Goal: Communication & Community: Answer question/provide support

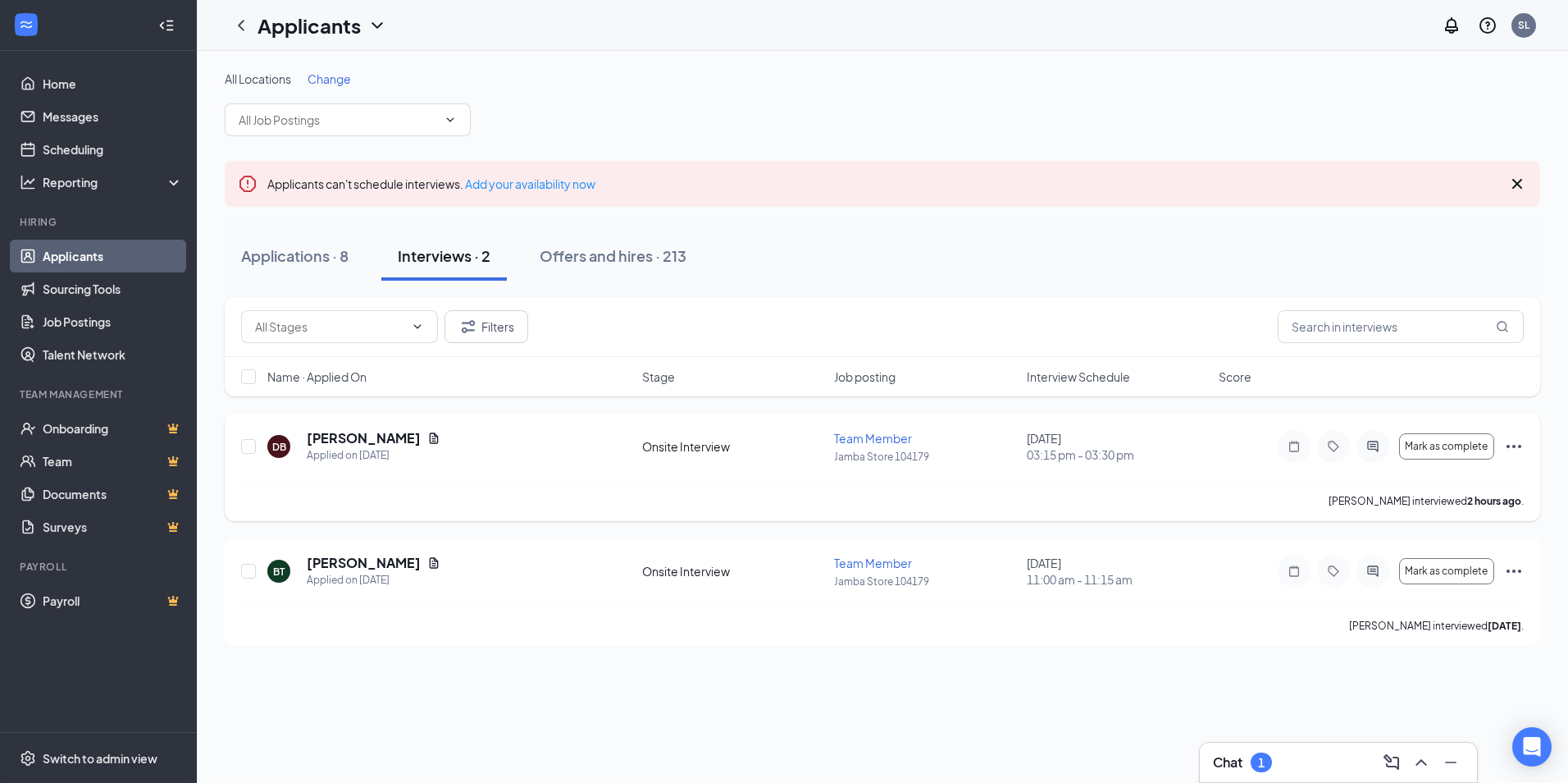
click at [1515, 440] on icon "Ellipses" at bounding box center [1514, 447] width 20 height 20
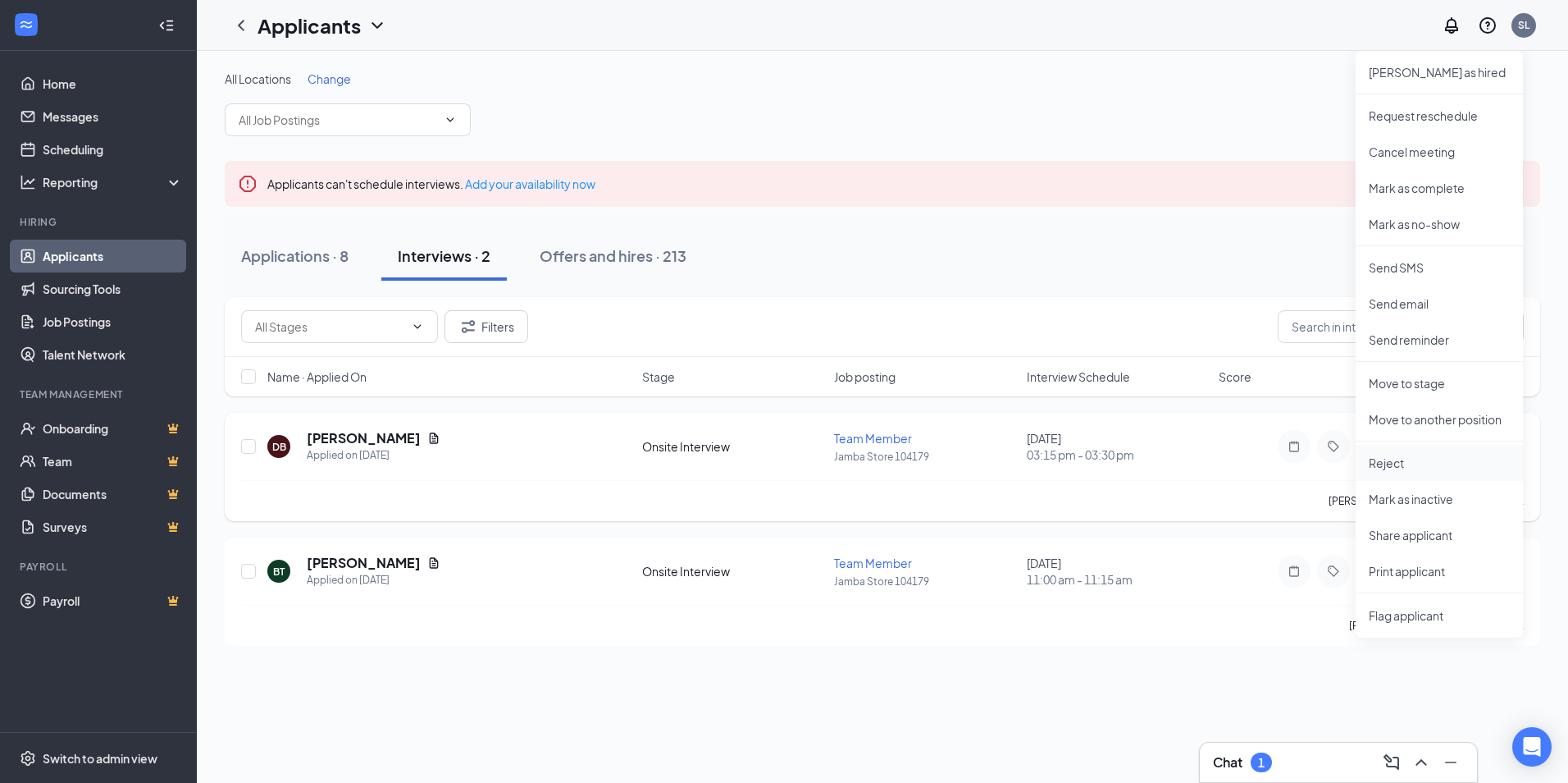
click at [1402, 458] on p "Reject" at bounding box center [1440, 463] width 141 height 17
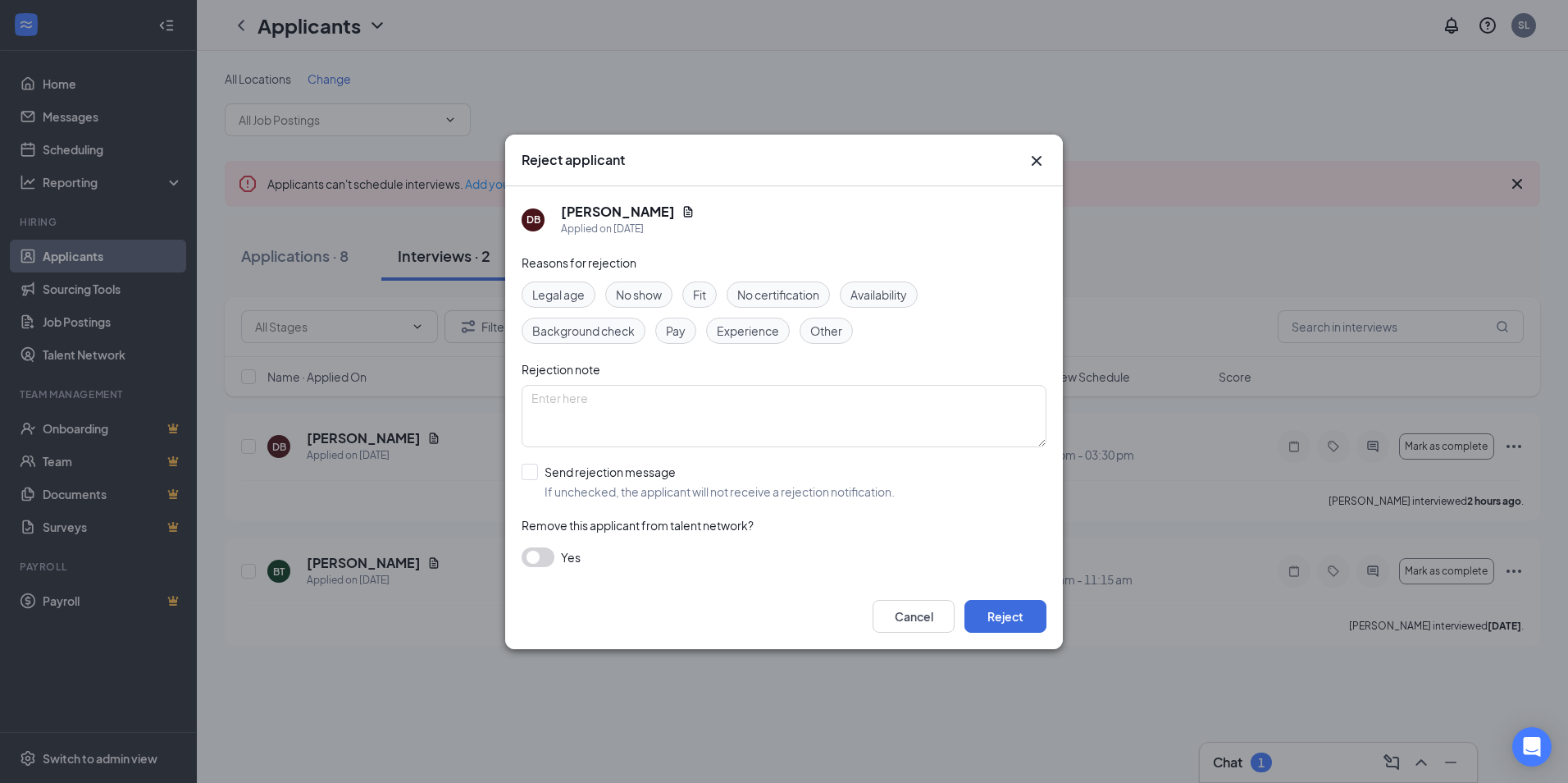
click at [742, 335] on span "Experience" at bounding box center [748, 331] width 62 height 18
click at [529, 471] on input "Send rejection message If unchecked, the applicant will not receive a rejection…" at bounding box center [708, 481] width 373 height 36
checkbox input "true"
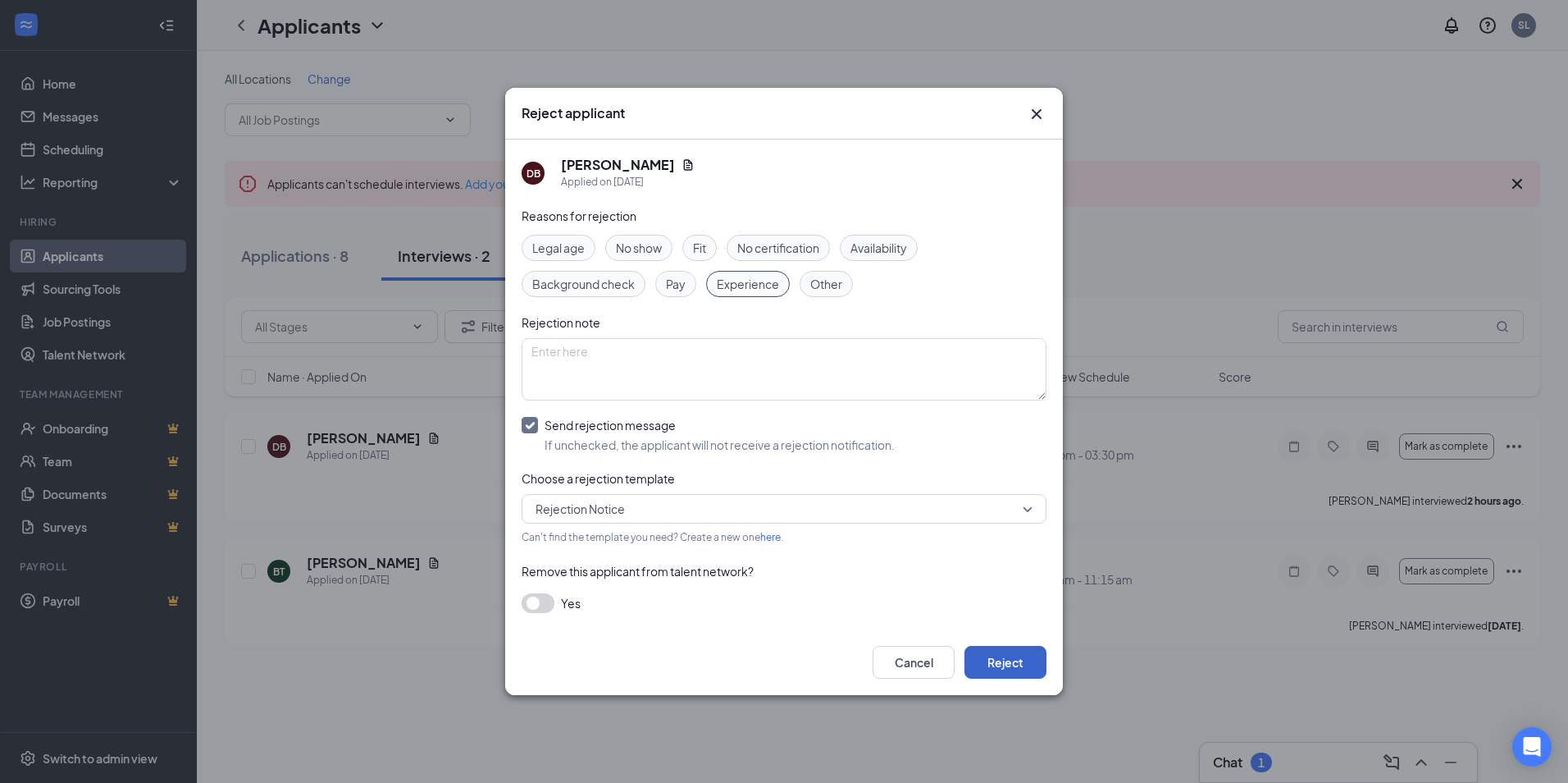
click at [1011, 666] on button "Reject" at bounding box center [1006, 662] width 82 height 32
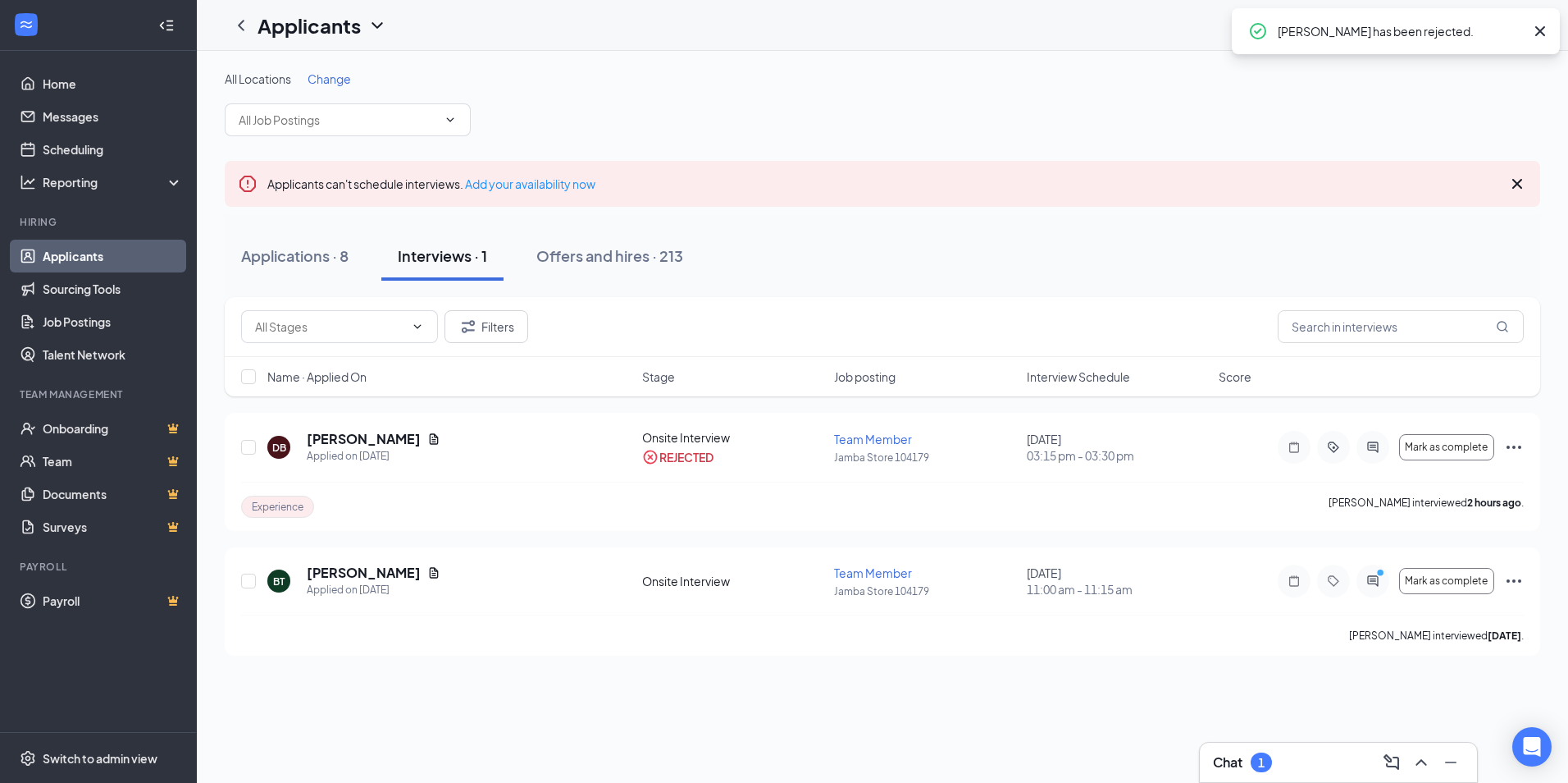
click at [1315, 768] on div "Chat 1" at bounding box center [1338, 762] width 251 height 27
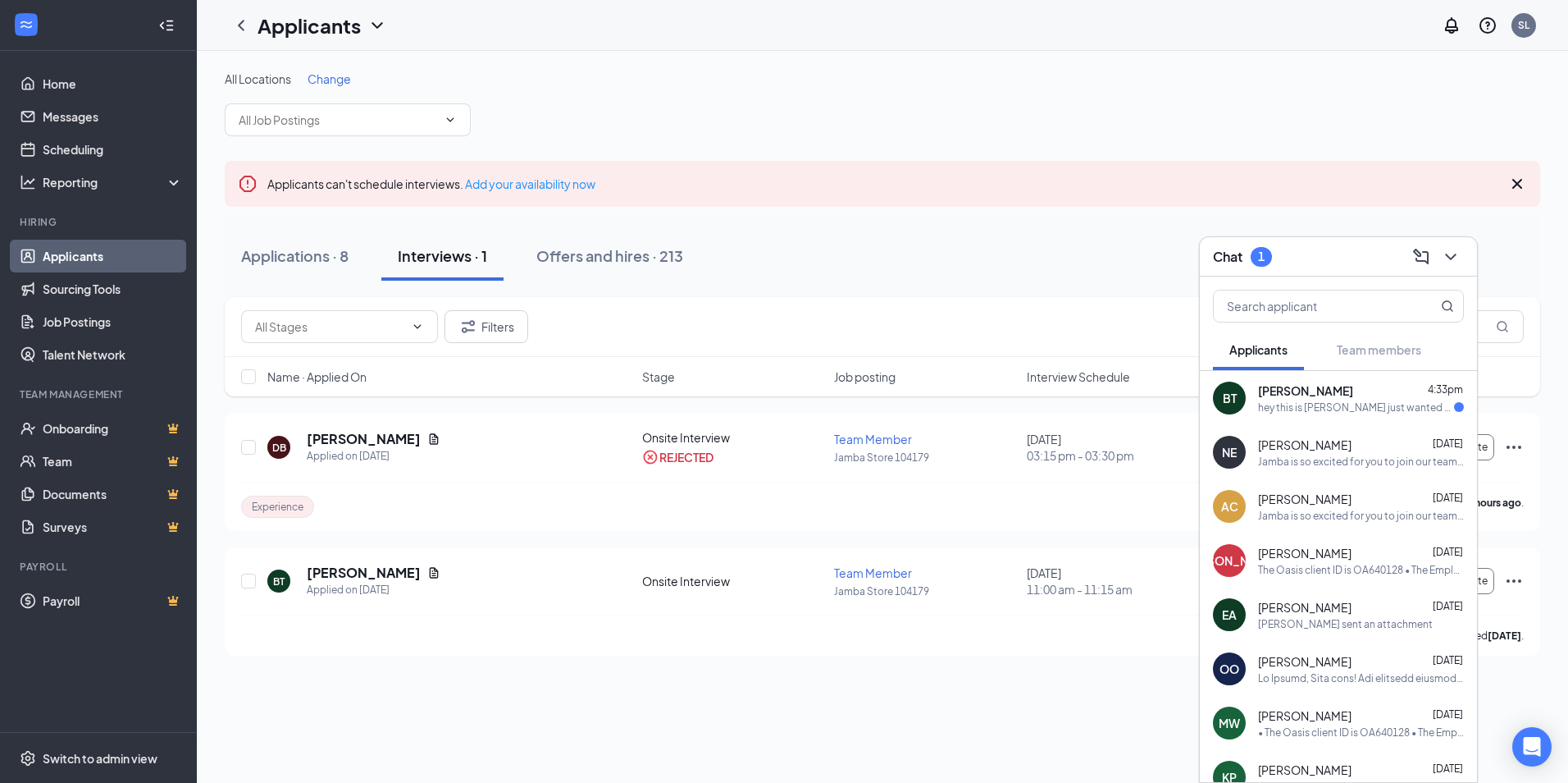
click at [1292, 405] on div "hey this is [PERSON_NAME] just wanted to know if the position had been filled y…" at bounding box center [1357, 407] width 196 height 14
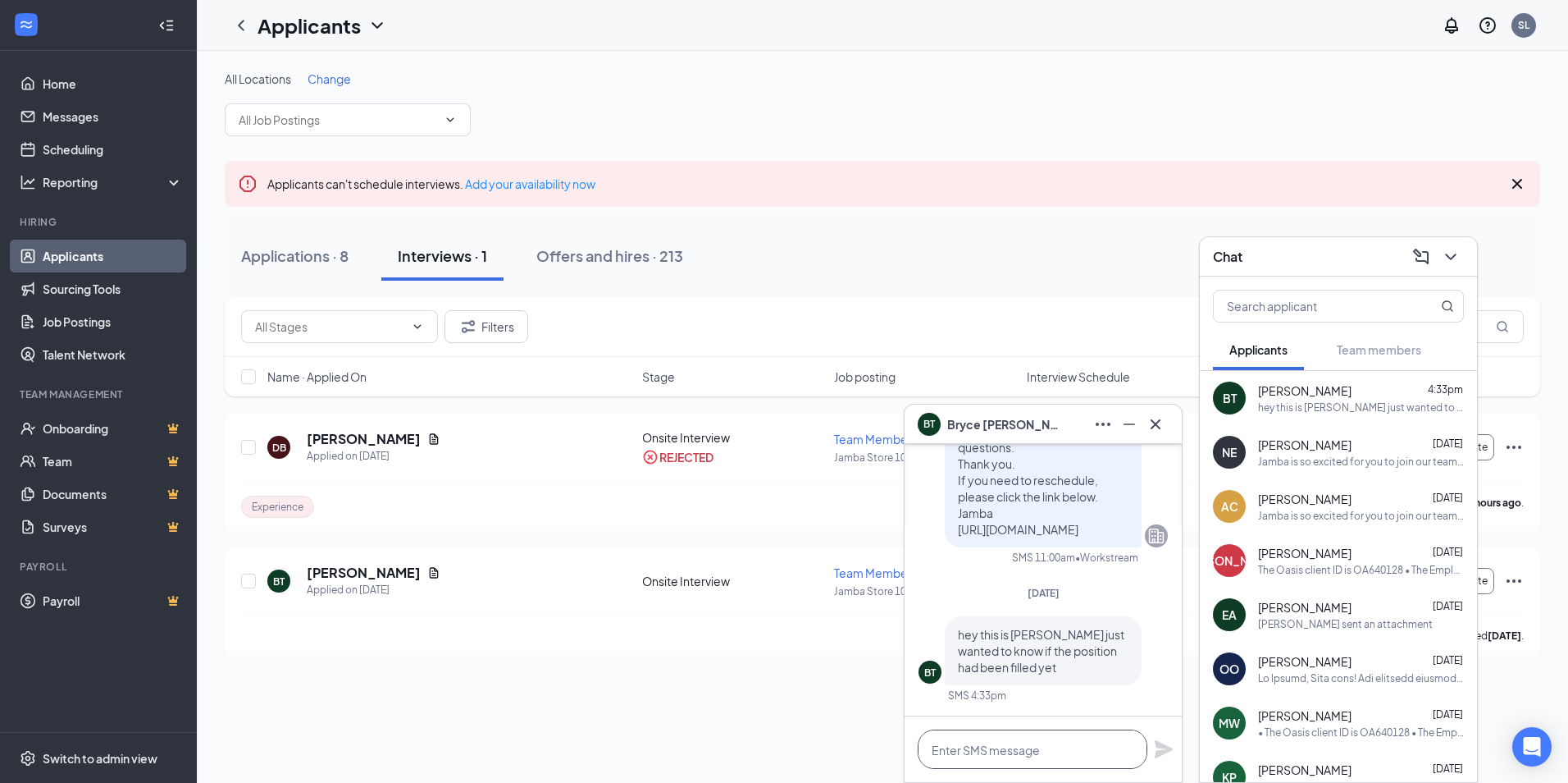
click at [995, 752] on textarea at bounding box center [1032, 749] width 230 height 39
type textarea "N"
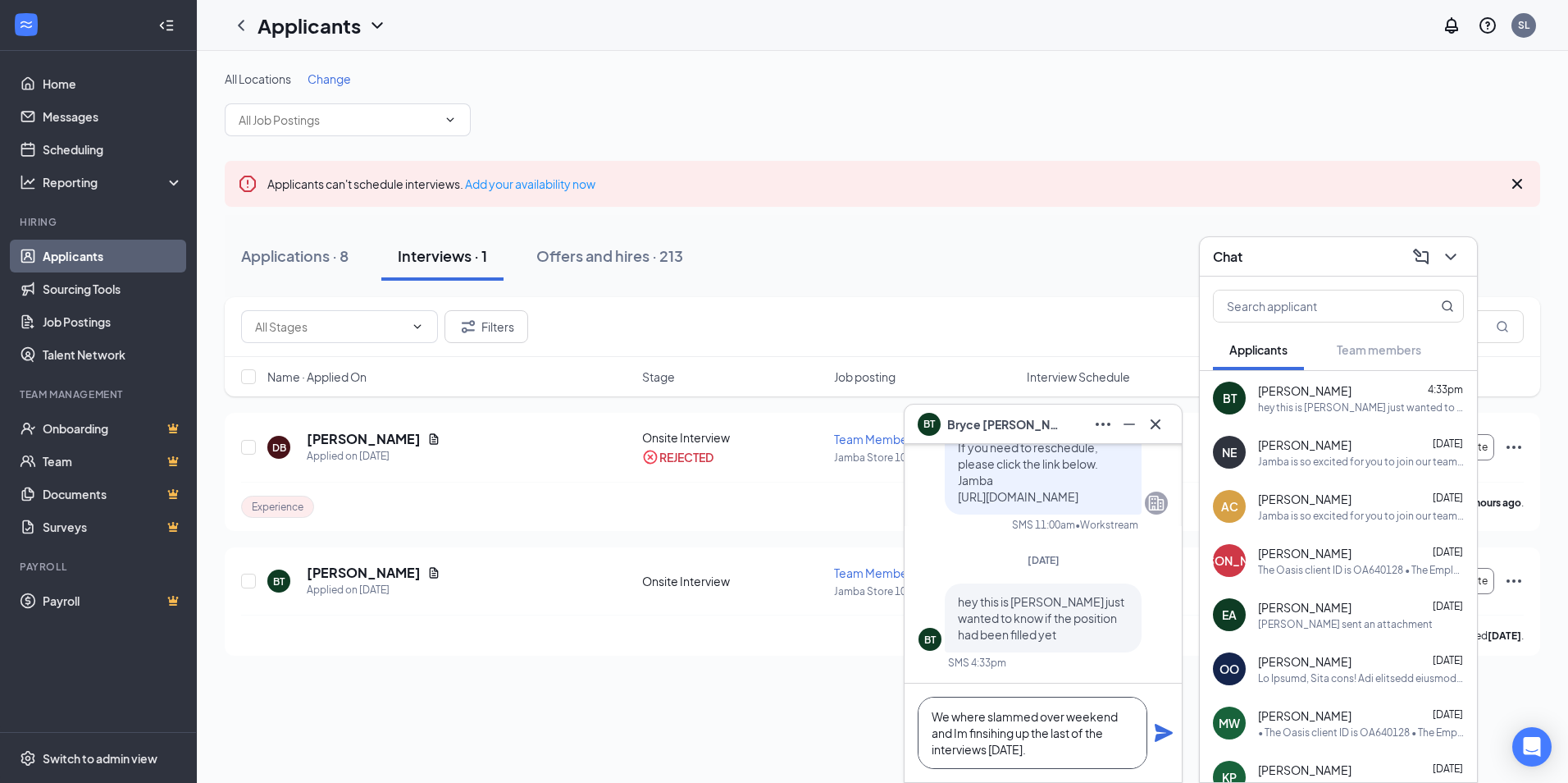
click at [967, 734] on textarea "We where slammed over weekend and Im finsihing up the last of the interviews [D…" at bounding box center [1032, 732] width 230 height 72
click at [1024, 754] on textarea "We where slammed over weekend and I'm finishing up the last of the interviews […" at bounding box center [1032, 732] width 230 height 72
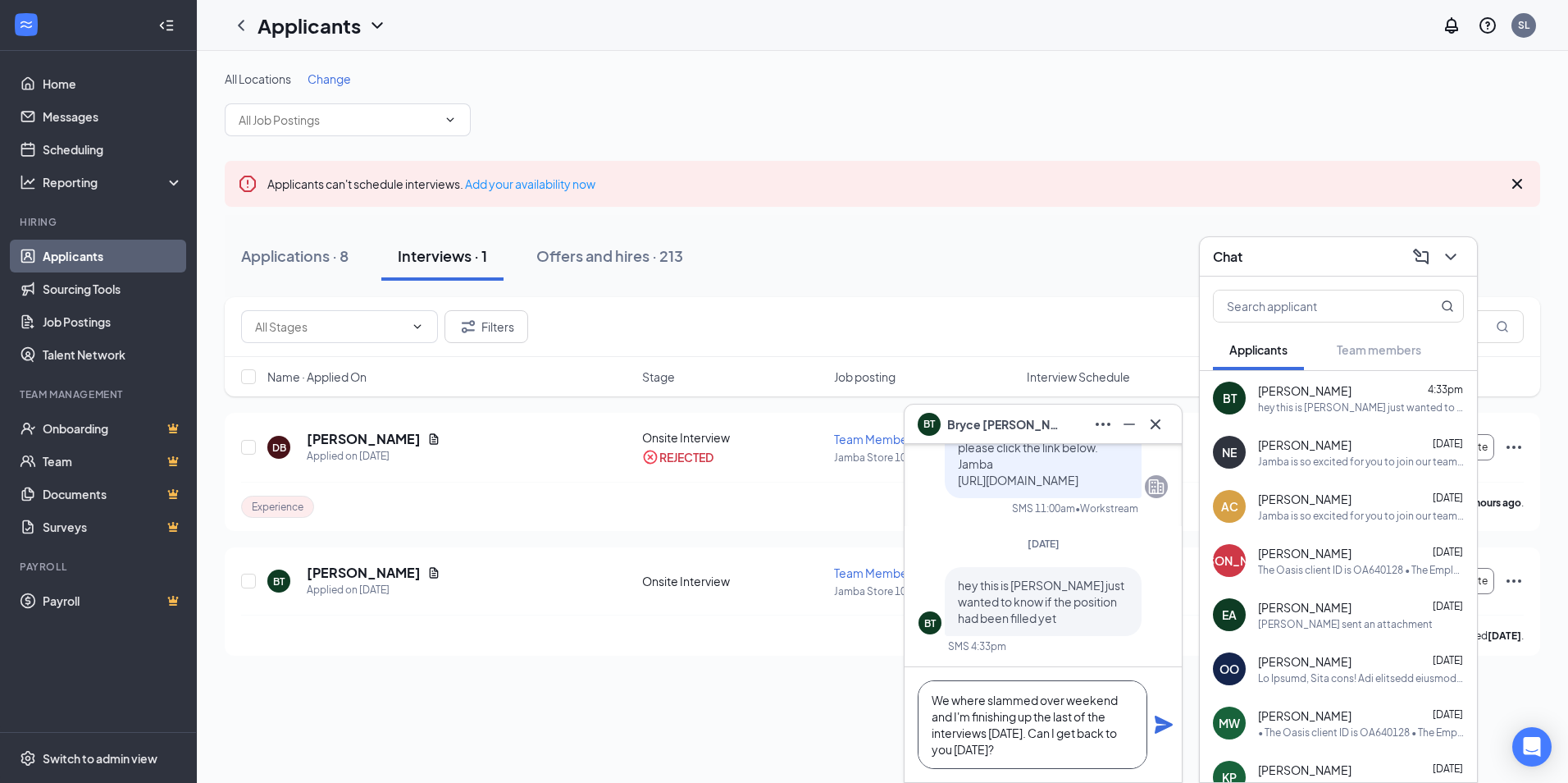
type textarea "We where slammed over weekend and I'm finishing up the last of the interviews […"
click at [1170, 728] on icon "Plane" at bounding box center [1164, 725] width 20 height 20
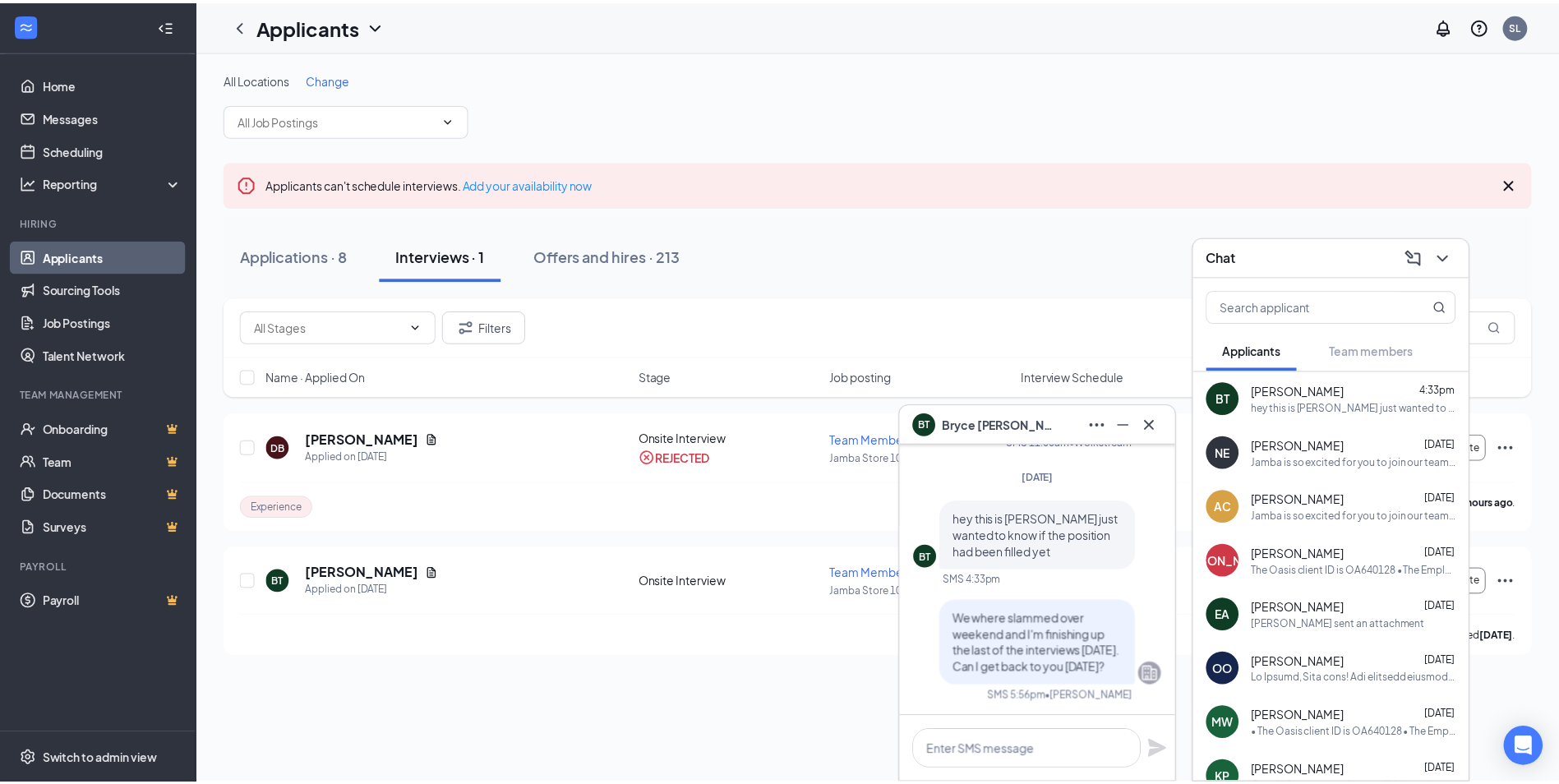
scroll to position [0, 0]
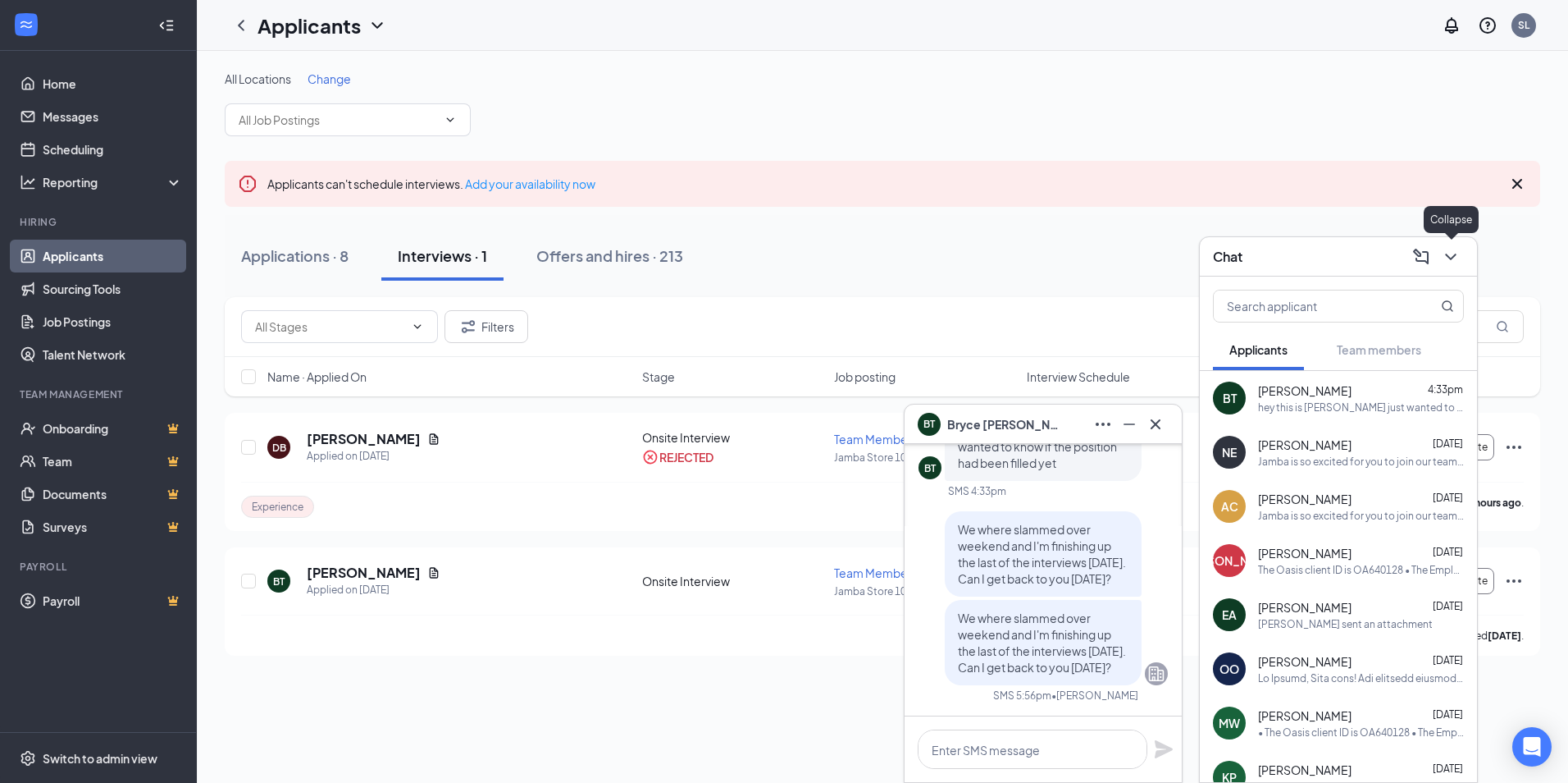
click at [1461, 260] on button at bounding box center [1452, 257] width 27 height 27
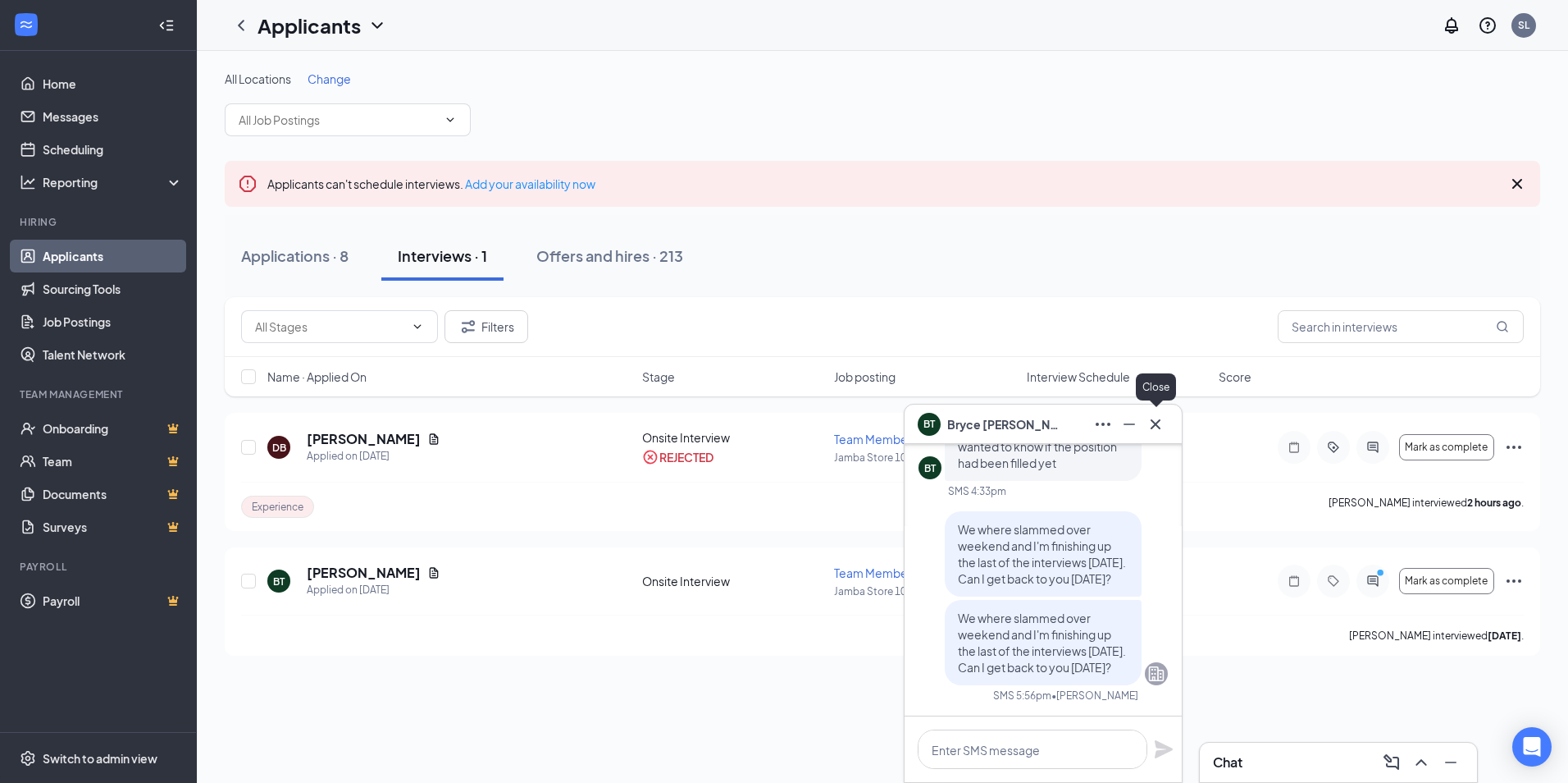
drag, startPoint x: 1159, startPoint y: 424, endPoint x: 1277, endPoint y: 407, distance: 119.2
click at [1176, 418] on div "BT [PERSON_NAME]" at bounding box center [1043, 424] width 277 height 39
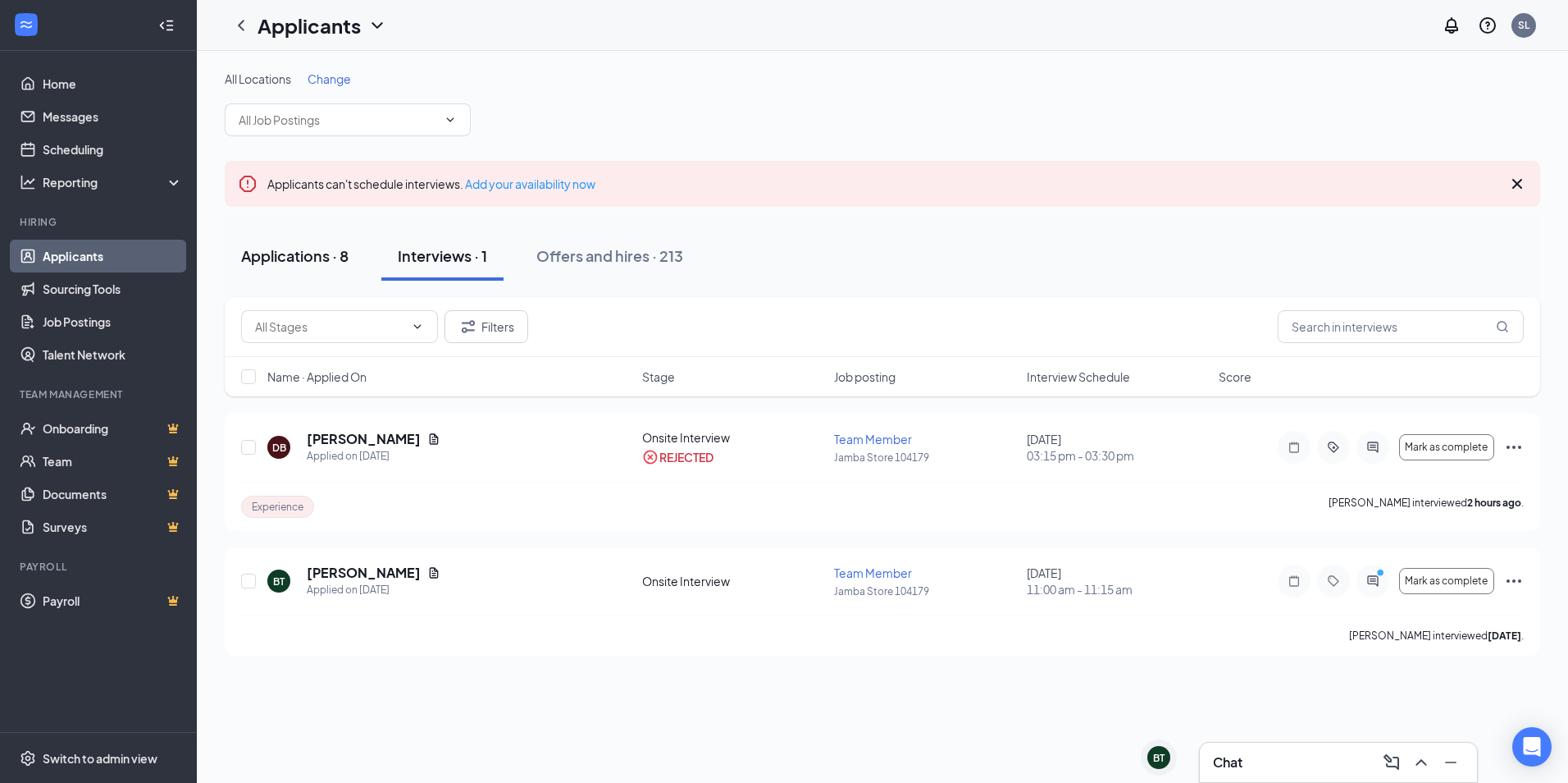
click at [281, 256] on div "Applications · 8" at bounding box center [294, 255] width 107 height 21
